Goal: Find specific page/section

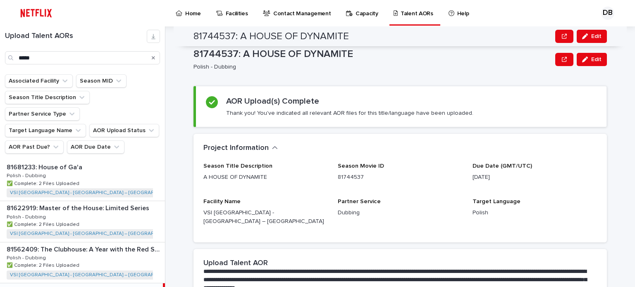
click at [152, 58] on icon "Search" at bounding box center [153, 57] width 3 height 5
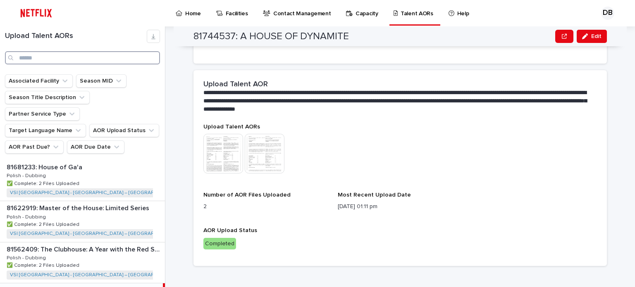
click at [136, 56] on input "Search" at bounding box center [82, 57] width 155 height 13
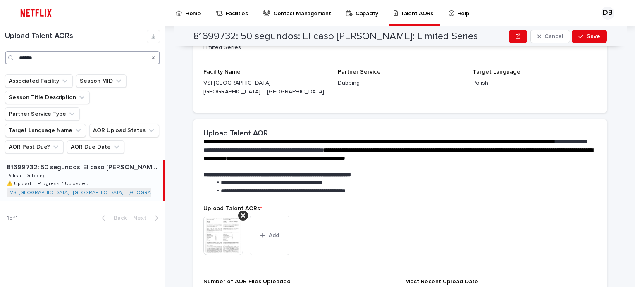
type input "******"
click at [134, 162] on p "81699732: 50 segundos: El caso [PERSON_NAME]: Limited Series" at bounding box center [84, 167] width 155 height 10
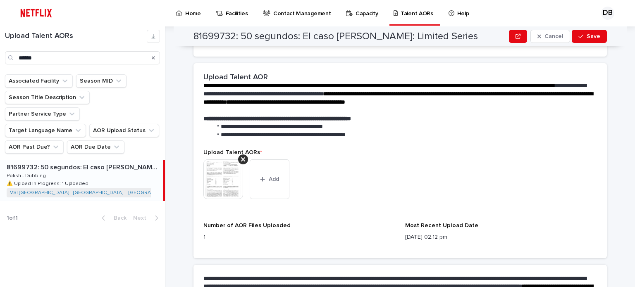
scroll to position [303, 0]
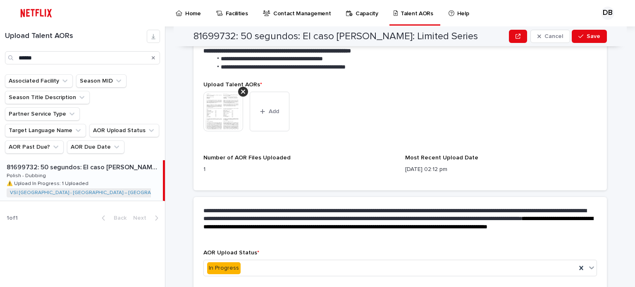
click at [227, 109] on img at bounding box center [223, 112] width 40 height 40
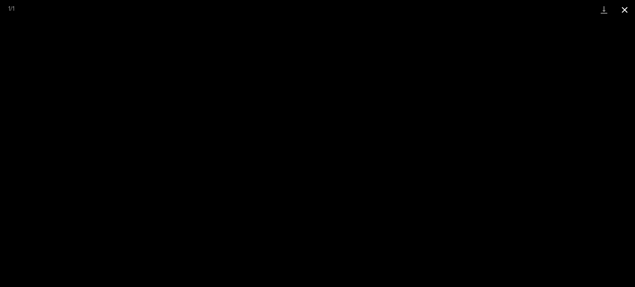
click at [627, 11] on button "Close gallery" at bounding box center [624, 9] width 21 height 19
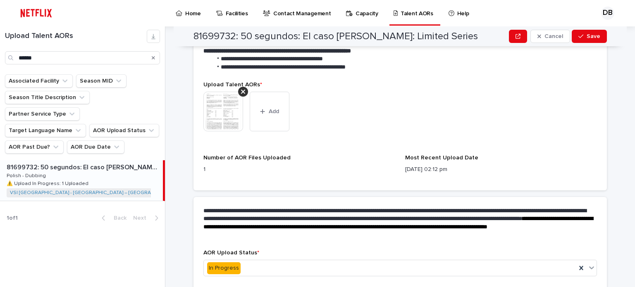
click at [221, 105] on img at bounding box center [223, 112] width 40 height 40
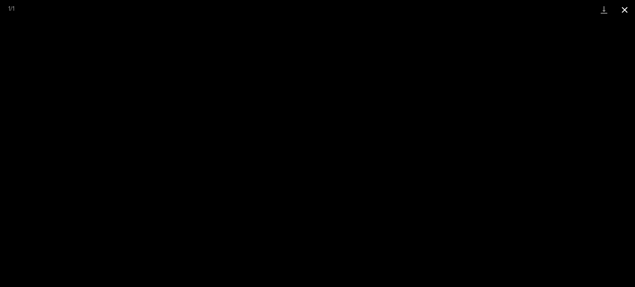
click at [628, 7] on button "Close gallery" at bounding box center [624, 9] width 21 height 19
